Goal: Check status: Check status

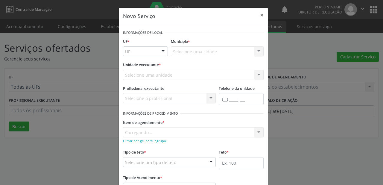
drag, startPoint x: 78, startPoint y: 61, endPoint x: 102, endPoint y: 33, distance: 36.9
click at [78, 61] on div "Novo Serviço × Informações de Local UF * UF Nenhum resultado encontrado para: "…" at bounding box center [191, 92] width 383 height 185
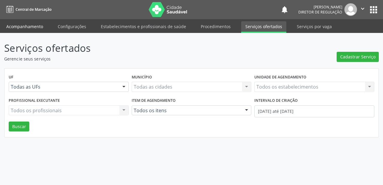
click at [26, 26] on link "Acompanhamento" at bounding box center [24, 26] width 45 height 10
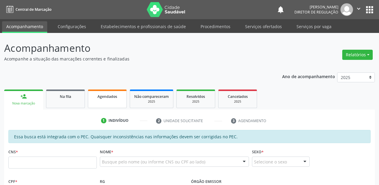
click at [113, 100] on link "Agendados" at bounding box center [107, 98] width 39 height 19
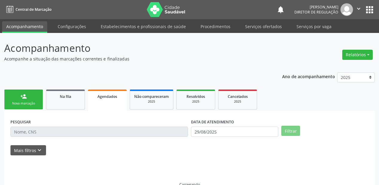
scroll to position [12, 0]
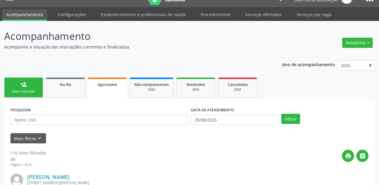
click at [31, 119] on input "text" at bounding box center [99, 120] width 178 height 10
click at [30, 119] on input "text" at bounding box center [99, 120] width 178 height 10
click at [106, 153] on div "print " at bounding box center [223, 159] width 292 height 18
click at [35, 117] on input "text" at bounding box center [99, 120] width 178 height 10
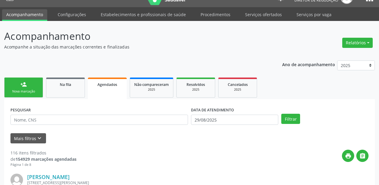
click at [108, 157] on div "print " at bounding box center [223, 159] width 292 height 18
click at [24, 136] on button "Mais filtros keyboard_arrow_down" at bounding box center [28, 138] width 36 height 10
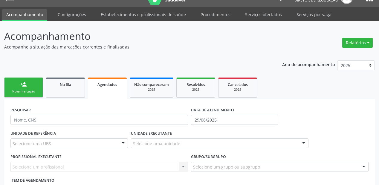
click at [38, 123] on input "text" at bounding box center [99, 120] width 178 height 10
click at [98, 86] on div "Agendados" at bounding box center [107, 84] width 31 height 6
click at [109, 82] on span "Agendados" at bounding box center [107, 84] width 20 height 5
click at [7, 84] on link "person_add Nova marcação" at bounding box center [23, 87] width 39 height 20
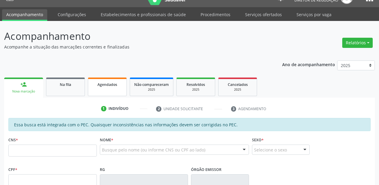
click at [101, 89] on link "Agendados" at bounding box center [107, 86] width 39 height 19
click at [118, 90] on link "Agendados" at bounding box center [107, 86] width 39 height 19
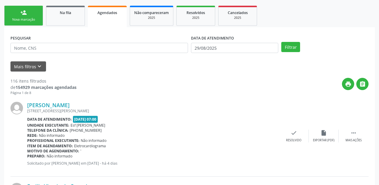
scroll to position [36, 0]
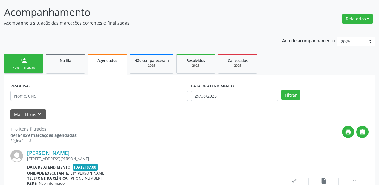
click at [103, 64] on link "Agendados" at bounding box center [107, 65] width 39 height 22
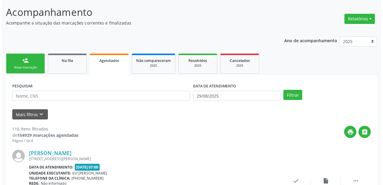
scroll to position [0, 0]
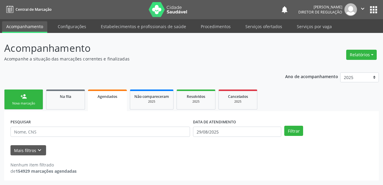
click at [22, 132] on input "text" at bounding box center [99, 132] width 179 height 10
click at [17, 132] on input "text" at bounding box center [99, 132] width 179 height 10
click at [15, 131] on input "text" at bounding box center [99, 132] width 179 height 10
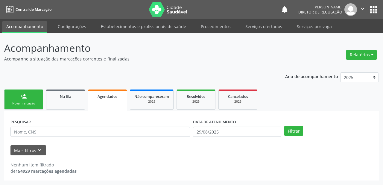
click at [102, 100] on link "Agendados" at bounding box center [107, 100] width 39 height 22
click at [16, 130] on input "text" at bounding box center [99, 132] width 179 height 10
click at [100, 103] on link "Agendados" at bounding box center [107, 100] width 39 height 22
click at [12, 130] on input "text" at bounding box center [99, 132] width 179 height 10
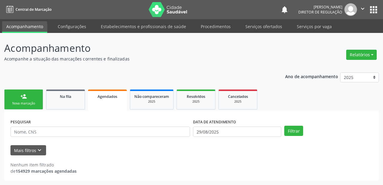
click at [12, 130] on input "text" at bounding box center [99, 132] width 179 height 10
click at [100, 98] on span "Agendados" at bounding box center [107, 96] width 20 height 5
click at [17, 129] on input "text" at bounding box center [99, 132] width 179 height 10
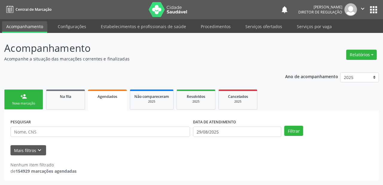
click at [111, 90] on link "Agendados" at bounding box center [107, 100] width 39 height 22
